Goal: Transaction & Acquisition: Obtain resource

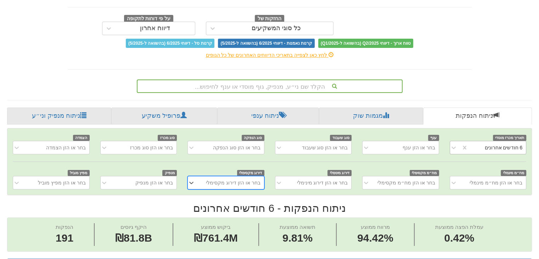
click at [477, 145] on div "6 חודשים אחרונים" at bounding box center [497, 147] width 58 height 11
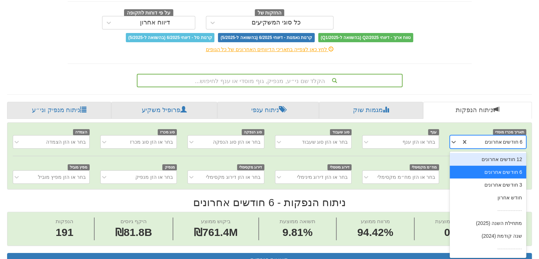
scroll to position [77, 0]
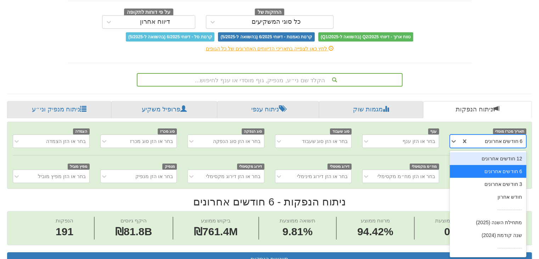
click at [475, 158] on div "12 חודשים אחרונים" at bounding box center [488, 158] width 77 height 13
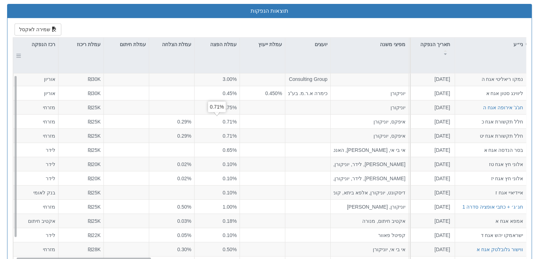
scroll to position [0, 0]
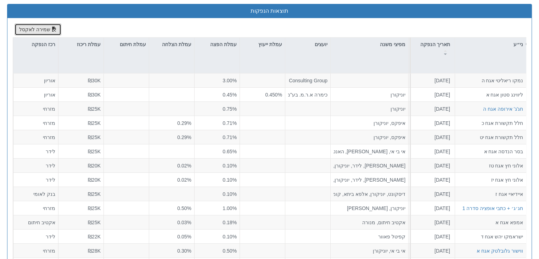
click at [36, 27] on button "שמירה לאקסל" at bounding box center [38, 29] width 47 height 12
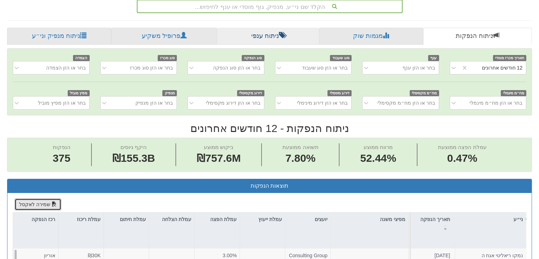
scroll to position [77, 0]
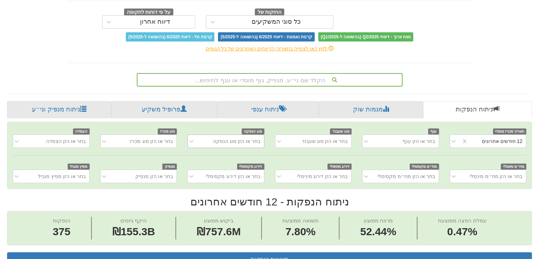
click at [206, 137] on div "בחר או הזן סוג הנפקה" at bounding box center [231, 140] width 65 height 11
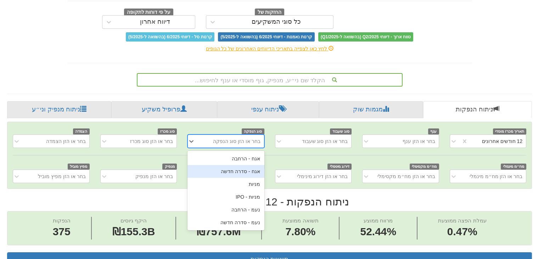
click at [217, 169] on div "אגח - סדרה חדשה" at bounding box center [225, 171] width 77 height 13
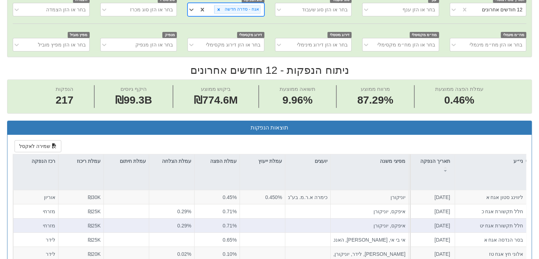
scroll to position [254, 0]
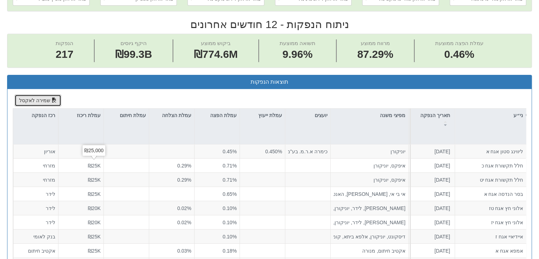
click at [38, 98] on button "שמירה לאקסל" at bounding box center [38, 100] width 47 height 12
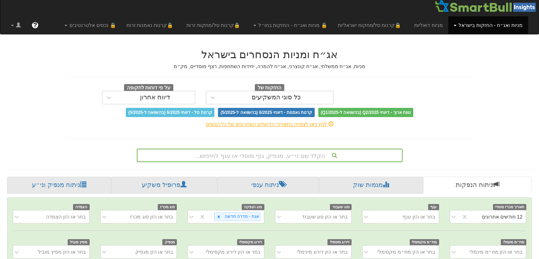
scroll to position [0, 0]
